Goal: Transaction & Acquisition: Purchase product/service

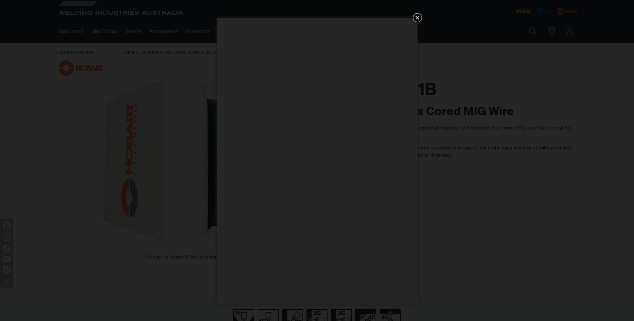
click at [419, 16] on icon "Get 5 WIA Welding Guides Free!" at bounding box center [417, 18] width 8 height 8
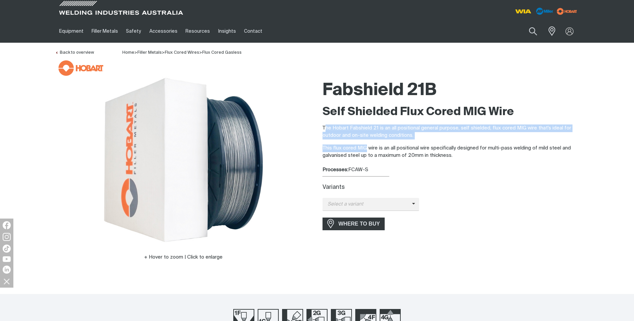
drag, startPoint x: 326, startPoint y: 128, endPoint x: 365, endPoint y: 149, distance: 44.5
click at [365, 149] on div "Self Shielded Flux Cored MIG Wire The Hobart Fabshield 21 is an all positional …" at bounding box center [450, 132] width 257 height 55
click at [302, 137] on div at bounding box center [183, 160] width 257 height 167
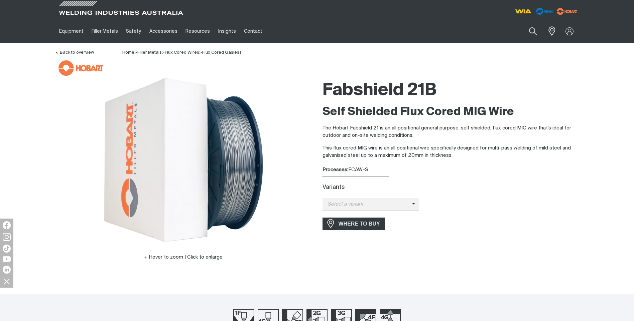
click at [315, 125] on div "Hover to zoom | Click to enlarge" at bounding box center [183, 179] width 267 height 204
drag, startPoint x: 316, startPoint y: 125, endPoint x: 440, endPoint y: 166, distance: 130.2
click at [440, 166] on div "Hover to zoom | Click to enlarge Fabshield 21B Self Shielded Flux Cored MIG Wir…" at bounding box center [317, 179] width 535 height 204
drag, startPoint x: 284, startPoint y: 132, endPoint x: 312, endPoint y: 129, distance: 27.9
click at [285, 131] on div at bounding box center [183, 160] width 257 height 167
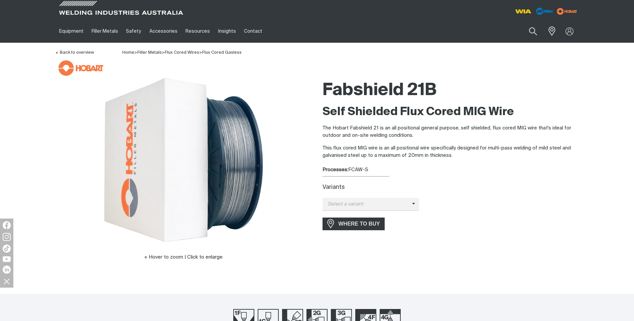
drag, startPoint x: 541, startPoint y: 62, endPoint x: 539, endPoint y: 66, distance: 4.2
click at [542, 63] on div at bounding box center [318, 67] width 520 height 15
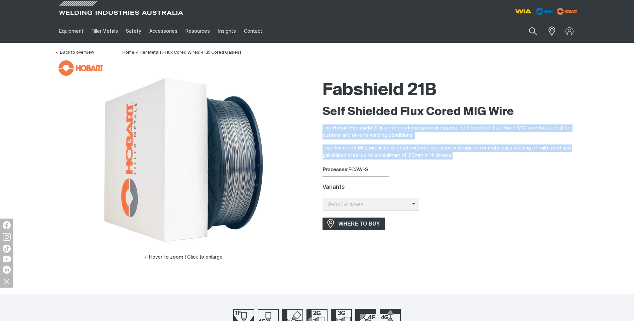
drag, startPoint x: 321, startPoint y: 126, endPoint x: 474, endPoint y: 161, distance: 156.4
click at [473, 161] on div "Fabshield 21B Self Shielded Flux Cored MIG Wire The Hobart Fabshield 21 is an a…" at bounding box center [450, 179] width 267 height 204
copy div "The Hobart Fabshield 21 is an all positional general purpose, self shielded, fl…"
